Goal: Task Accomplishment & Management: Manage account settings

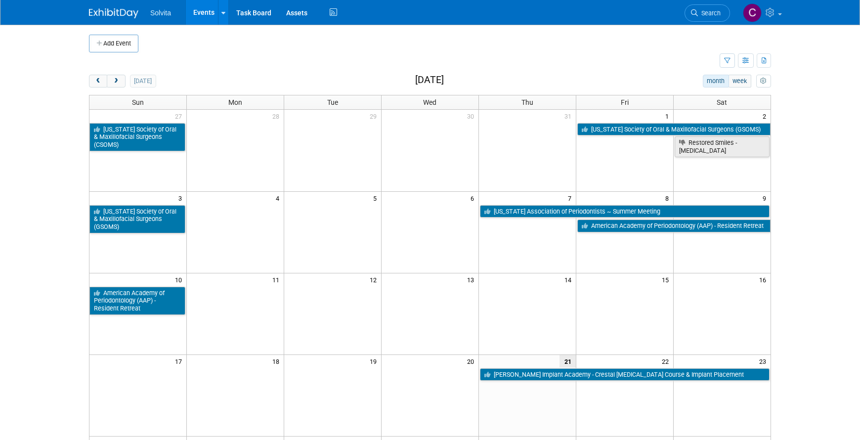
click at [237, 433] on td at bounding box center [235, 395] width 97 height 82
click at [204, 16] on link "Events" at bounding box center [204, 12] width 36 height 25
click at [114, 84] on button "next" at bounding box center [116, 81] width 18 height 13
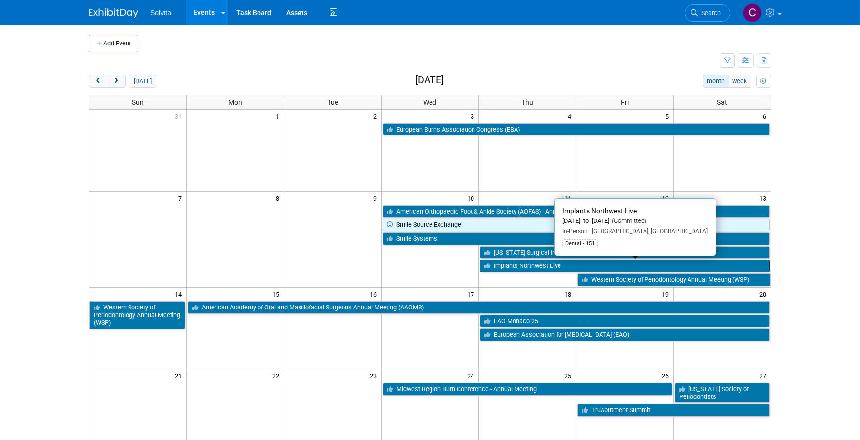
click at [530, 265] on link "Implants Northwest Live" at bounding box center [624, 265] width 289 height 13
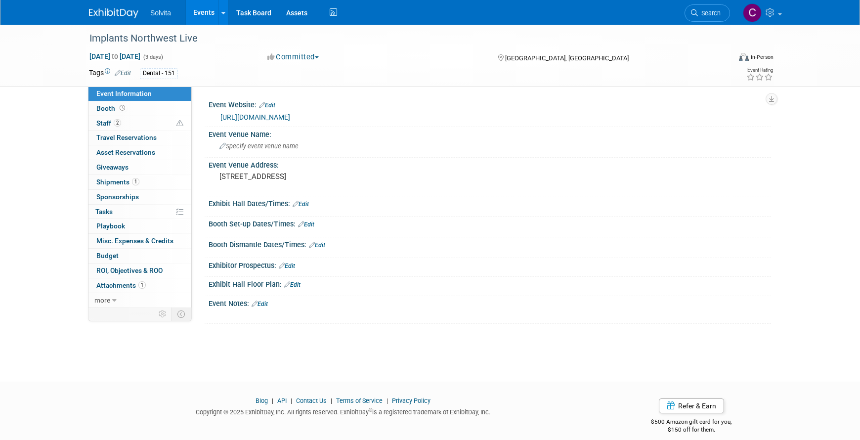
click at [298, 52] on button "Committed" at bounding box center [293, 57] width 59 height 10
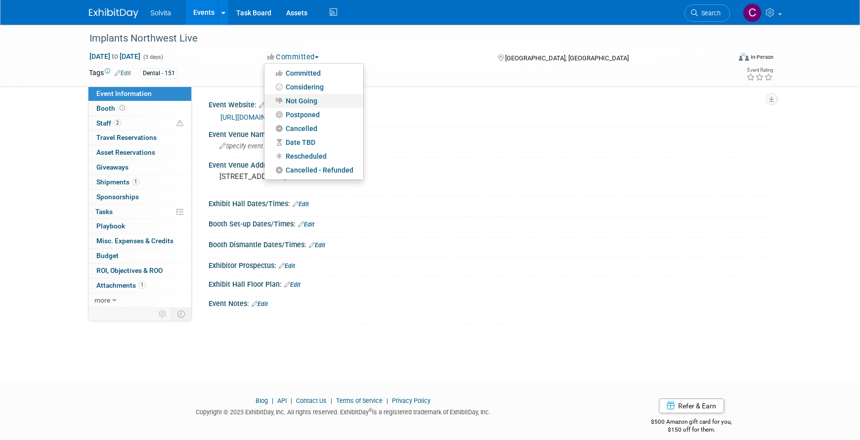
click at [312, 102] on link "Not Going" at bounding box center [313, 101] width 99 height 14
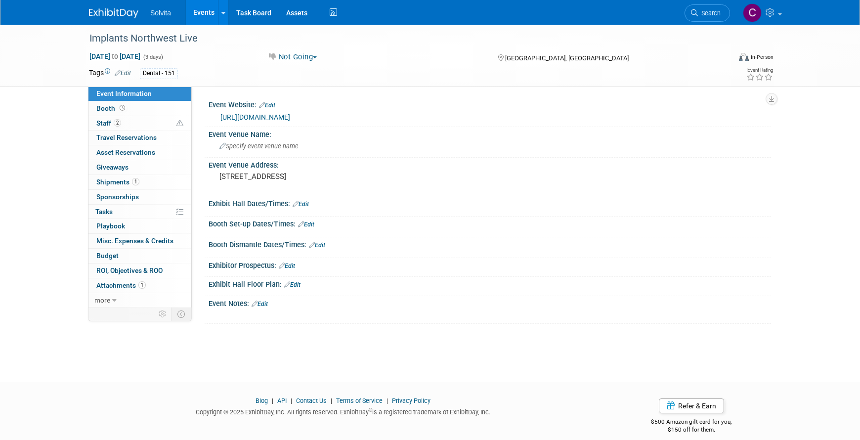
click at [203, 9] on link "Events" at bounding box center [204, 12] width 36 height 25
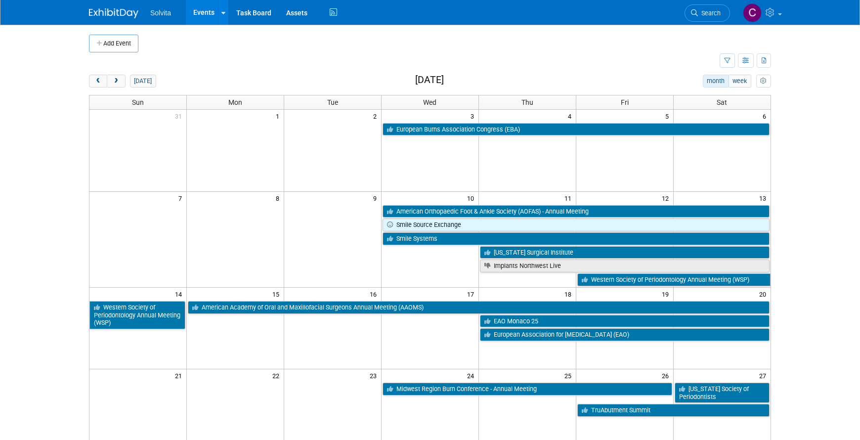
click at [202, 9] on link "Events" at bounding box center [204, 12] width 36 height 25
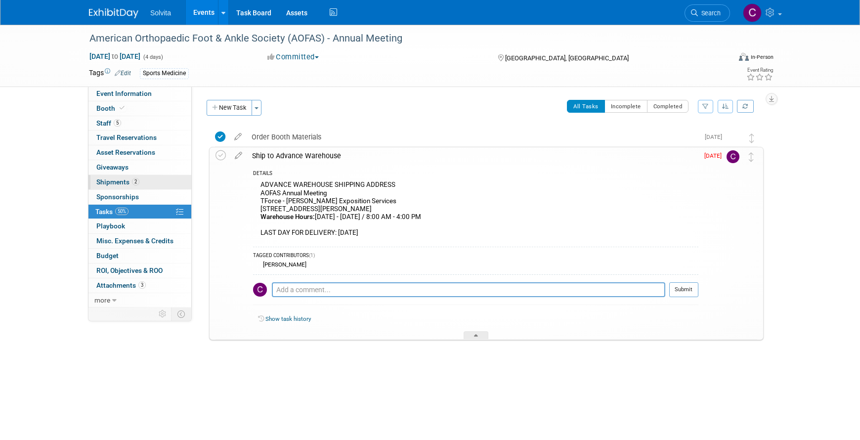
click at [114, 177] on link "2 Shipments 2" at bounding box center [139, 182] width 103 height 14
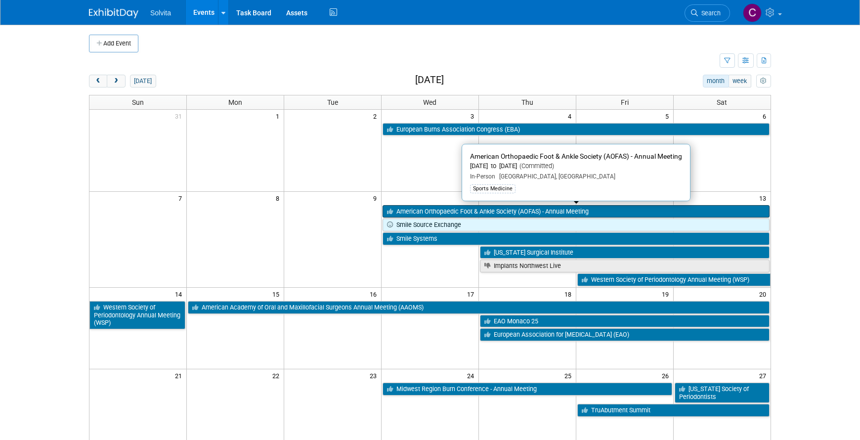
click at [501, 212] on link "American Orthopaedic Foot & Ankle Society (AOFAS) - Annual Meeting" at bounding box center [575, 211] width 387 height 13
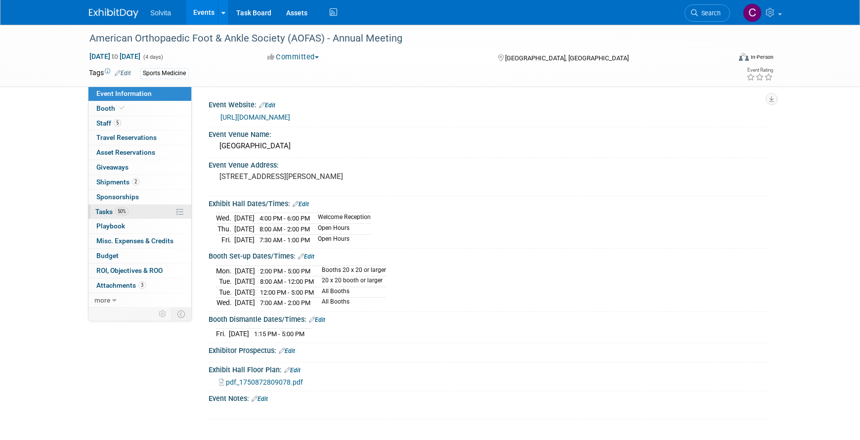
click at [114, 211] on span "Tasks 50%" at bounding box center [111, 211] width 33 height 8
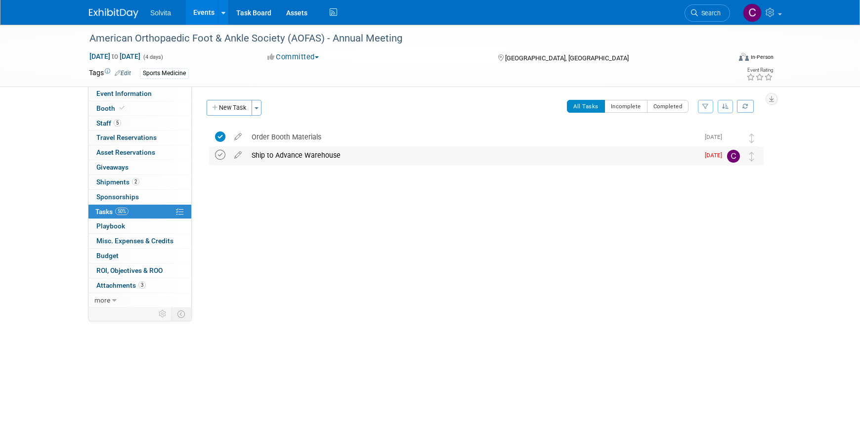
click at [219, 154] on icon at bounding box center [220, 155] width 10 height 10
click at [205, 7] on link "Events" at bounding box center [204, 12] width 36 height 25
